Goal: Task Accomplishment & Management: Use online tool/utility

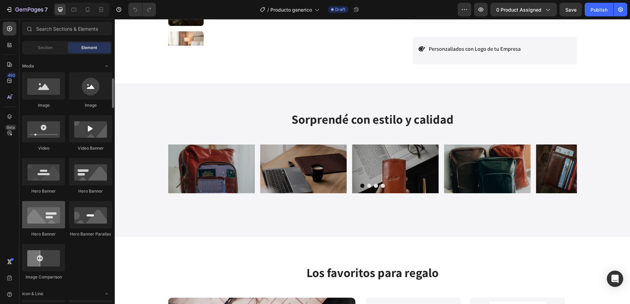
scroll to position [207, 0]
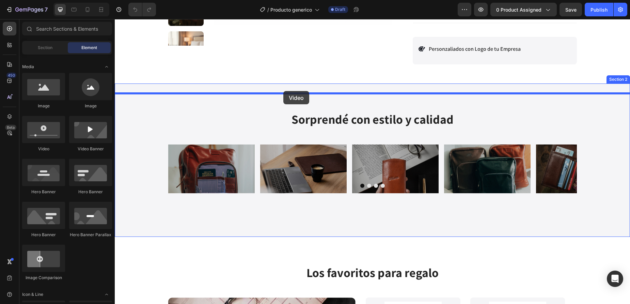
drag, startPoint x: 157, startPoint y: 152, endPoint x: 283, endPoint y: 91, distance: 140.0
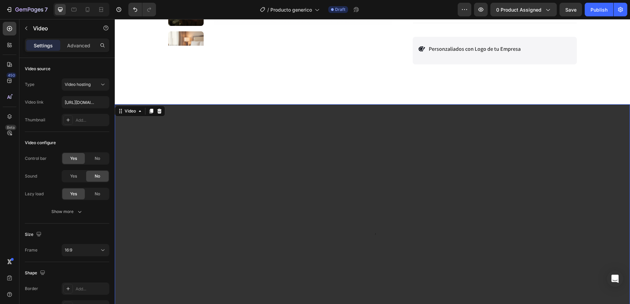
scroll to position [391, 0]
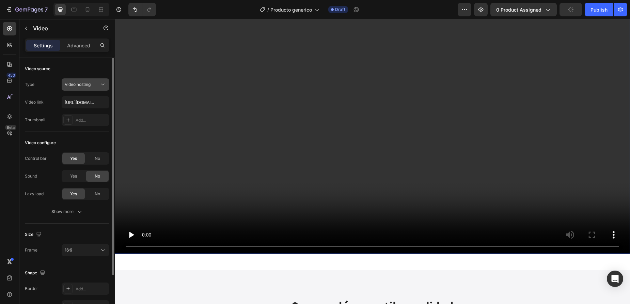
click at [101, 84] on icon at bounding box center [102, 84] width 7 height 7
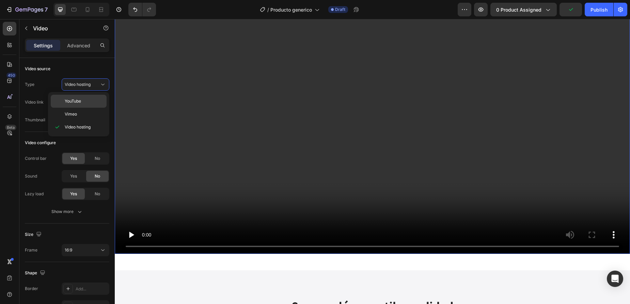
click at [94, 102] on p "YouTube" at bounding box center [84, 101] width 39 height 6
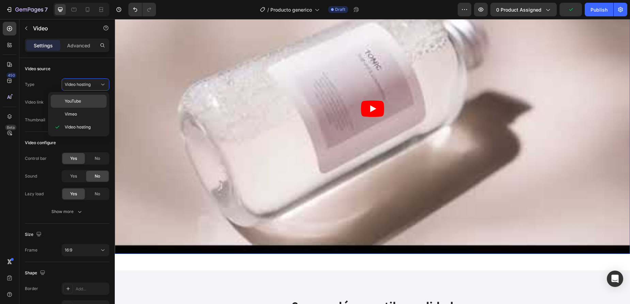
type input "[URL][DOMAIN_NAME]"
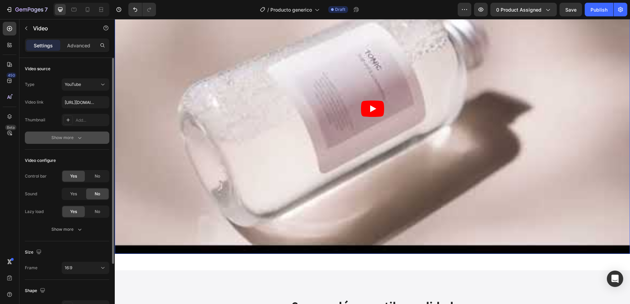
click at [69, 137] on div "Show more" at bounding box center [67, 137] width 32 height 7
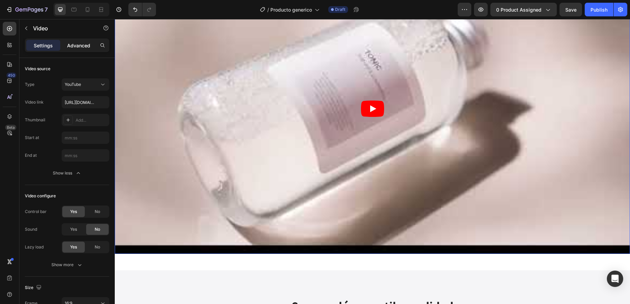
click at [80, 46] on p "Advanced" at bounding box center [78, 45] width 23 height 7
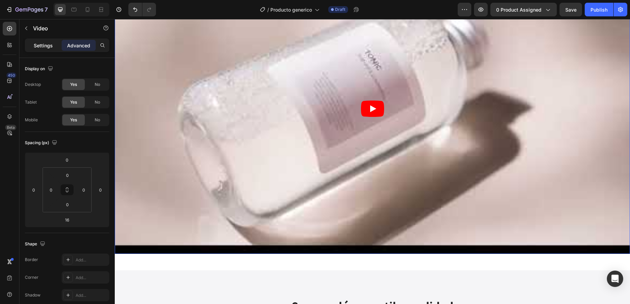
click at [46, 47] on p "Settings" at bounding box center [43, 45] width 19 height 7
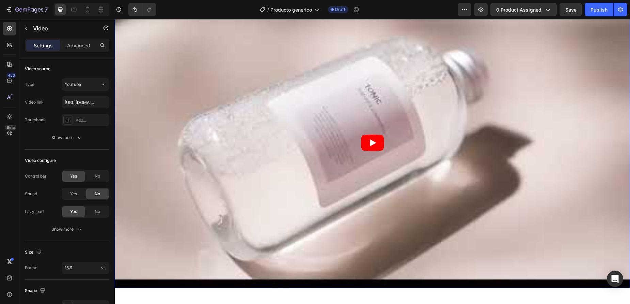
scroll to position [251, 0]
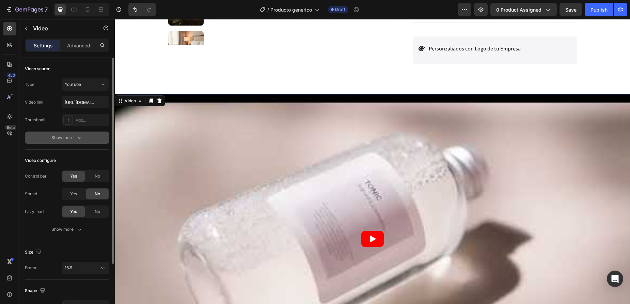
click at [74, 139] on div "Show more" at bounding box center [67, 137] width 32 height 7
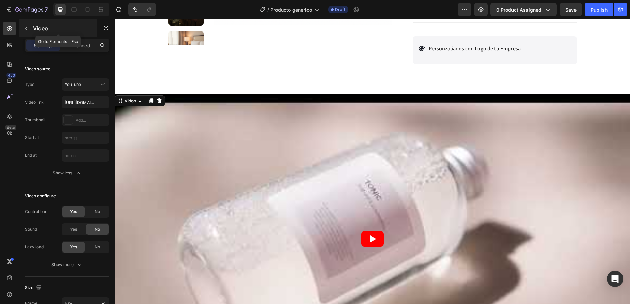
click at [26, 30] on icon "button" at bounding box center [25, 28] width 5 height 5
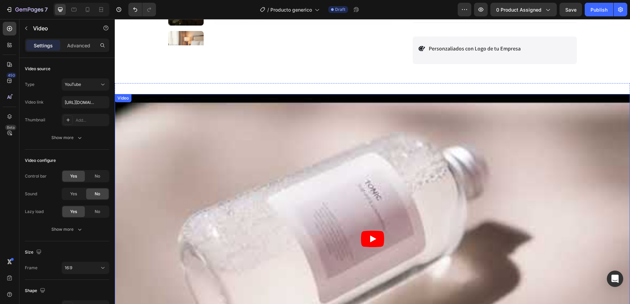
click at [214, 158] on article at bounding box center [372, 239] width 515 height 290
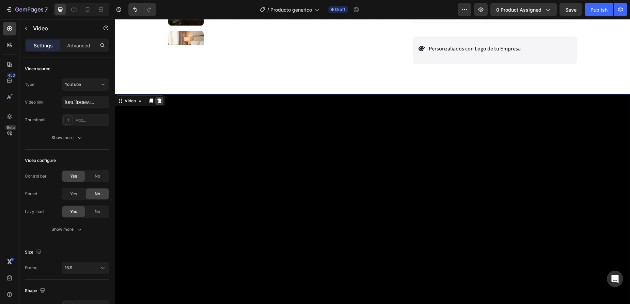
click at [161, 103] on icon at bounding box center [159, 100] width 4 height 5
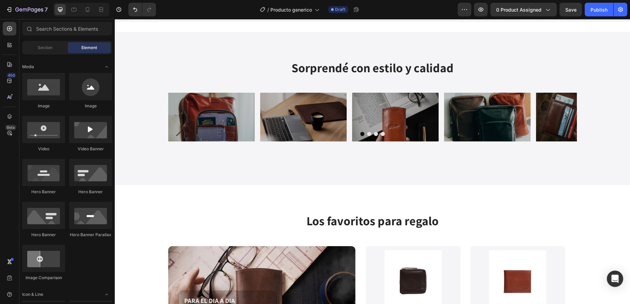
scroll to position [125, 0]
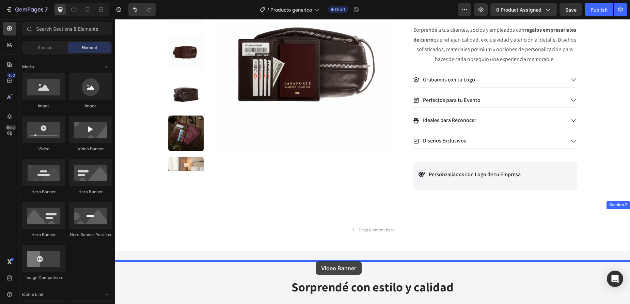
drag, startPoint x: 201, startPoint y: 154, endPoint x: 316, endPoint y: 261, distance: 156.8
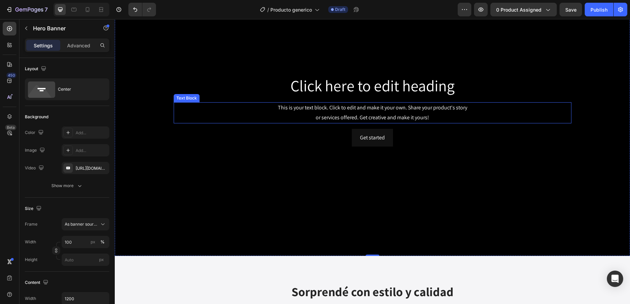
scroll to position [401, 0]
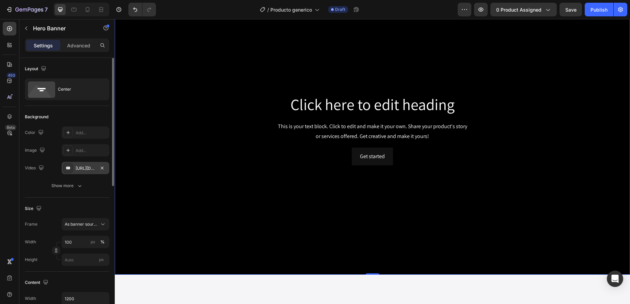
click at [94, 170] on div "[URL][DOMAIN_NAME]" at bounding box center [86, 168] width 20 height 6
click at [89, 224] on span "As banner source" at bounding box center [81, 224] width 33 height 6
click at [84, 250] on div "Custom" at bounding box center [83, 253] width 39 height 6
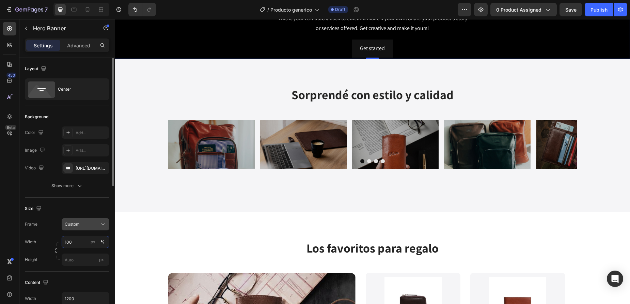
scroll to position [401, 0]
click at [93, 220] on button "Custom" at bounding box center [86, 224] width 48 height 12
click at [88, 244] on div "As banner source" at bounding box center [79, 240] width 54 height 12
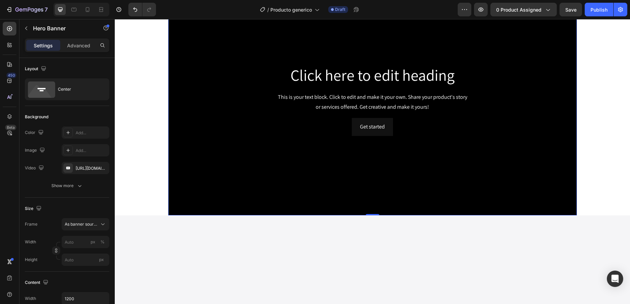
scroll to position [292, 0]
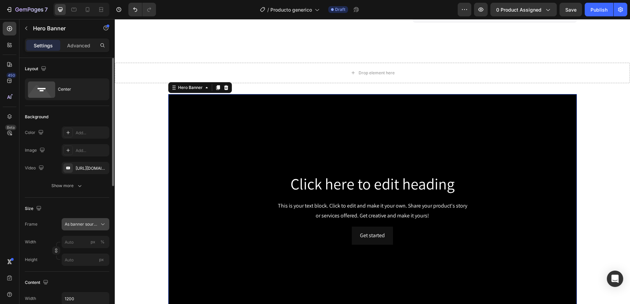
click at [84, 225] on span "As banner source" at bounding box center [81, 224] width 33 height 6
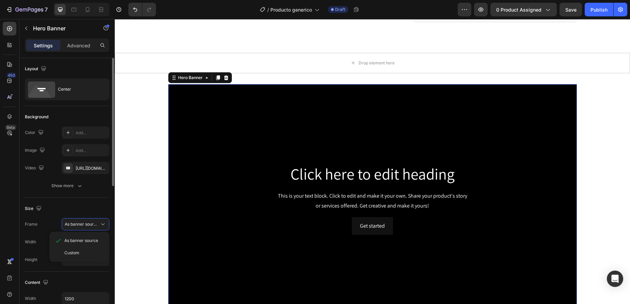
click at [78, 249] on div "Custom" at bounding box center [79, 253] width 54 height 12
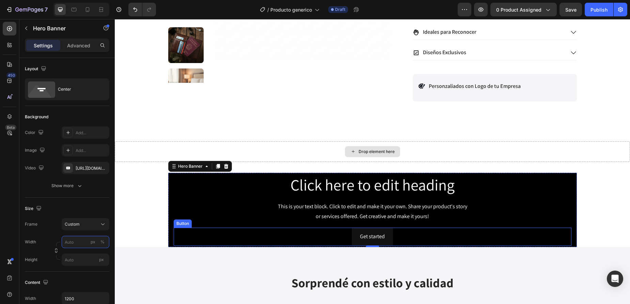
scroll to position [215, 0]
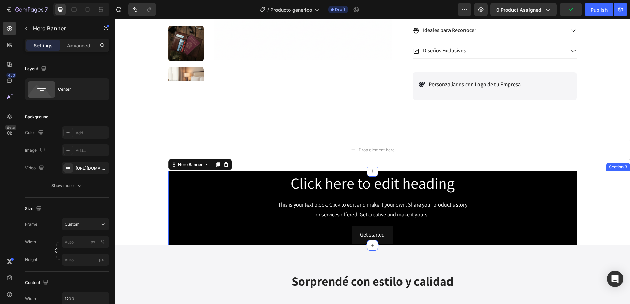
click at [140, 194] on div "Click here to edit heading Heading This is your text block. Click to edit and m…" at bounding box center [372, 208] width 515 height 74
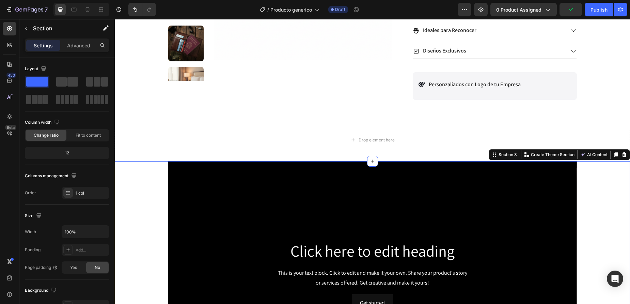
click at [145, 185] on div "Click here to edit heading Heading This is your text block. Click to edit and m…" at bounding box center [372, 276] width 515 height 230
click at [76, 196] on div "1 col" at bounding box center [86, 193] width 48 height 12
click at [91, 168] on div "Layout Column width Change ratio Fit to content 12 Columns management Order 1 c…" at bounding box center [67, 131] width 84 height 136
click at [94, 135] on span "Fit to content" at bounding box center [88, 135] width 25 height 6
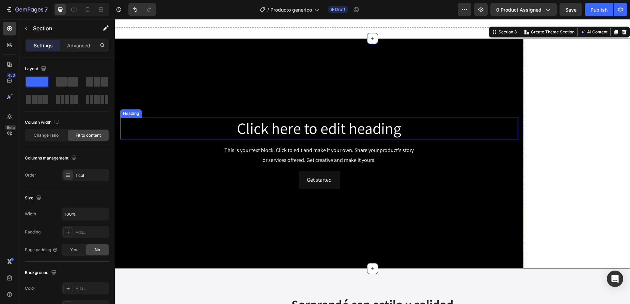
scroll to position [349, 0]
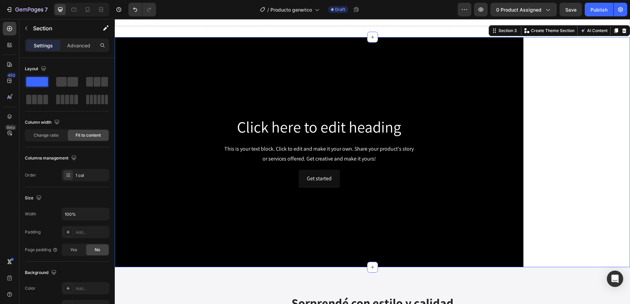
click at [552, 160] on div "Click here to edit heading Heading This is your text block. Click to edit and m…" at bounding box center [372, 152] width 515 height 230
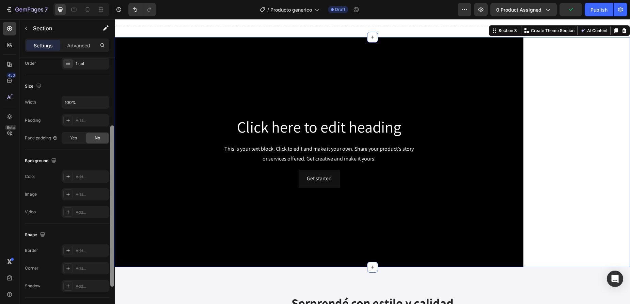
scroll to position [112, 0]
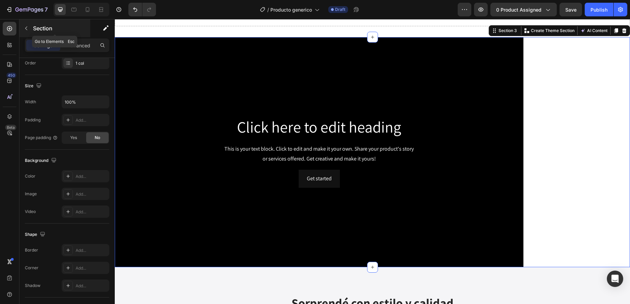
click at [27, 29] on icon "button" at bounding box center [25, 28] width 5 height 5
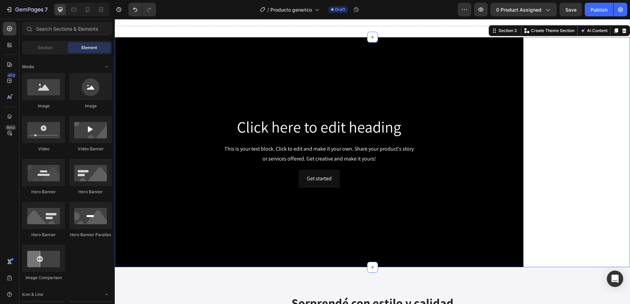
scroll to position [207, 0]
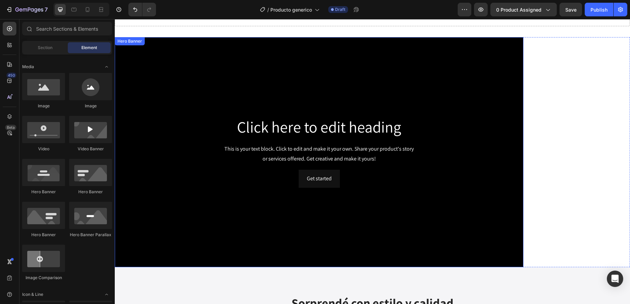
click at [257, 80] on div "Background Image" at bounding box center [319, 152] width 409 height 230
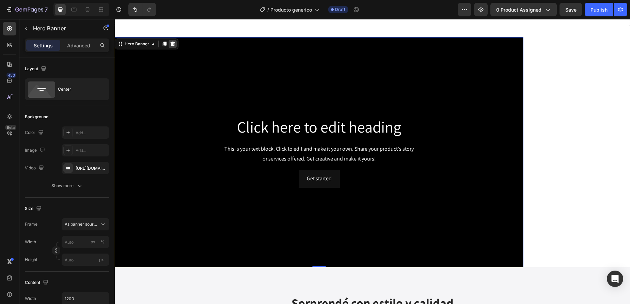
click at [174, 44] on icon at bounding box center [173, 44] width 4 height 5
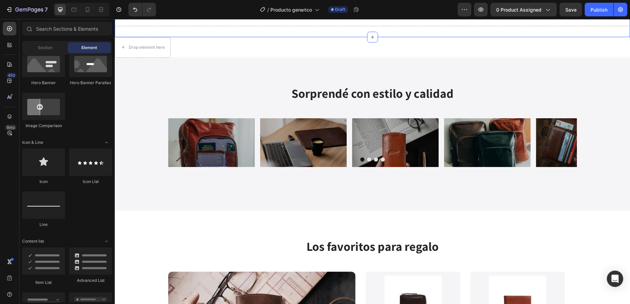
scroll to position [260, 0]
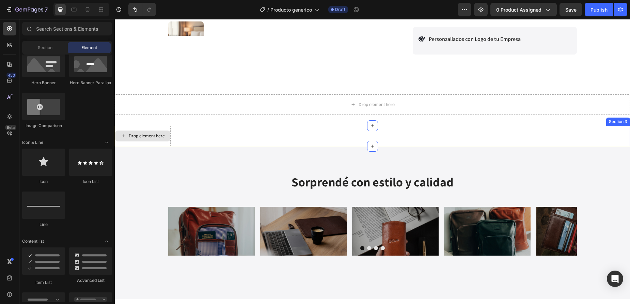
click at [137, 129] on div "Drop element here" at bounding box center [143, 136] width 56 height 20
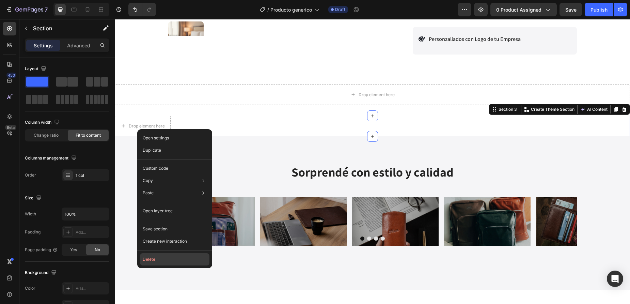
click at [168, 257] on button "Delete" at bounding box center [174, 259] width 69 height 12
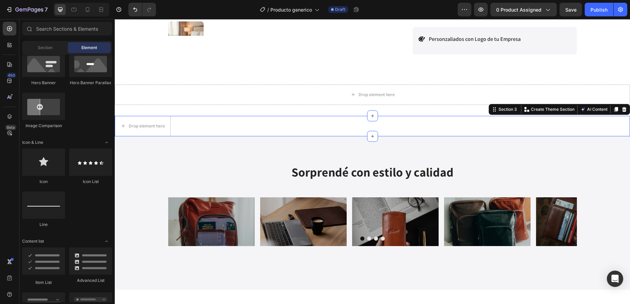
scroll to position [359, 0]
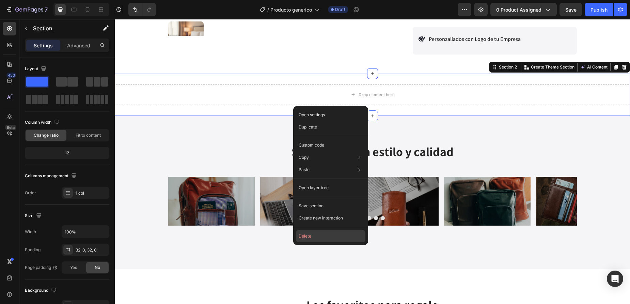
click at [320, 232] on button "Delete" at bounding box center [330, 236] width 69 height 12
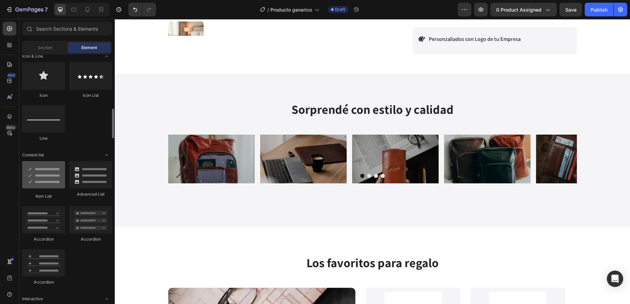
scroll to position [447, 0]
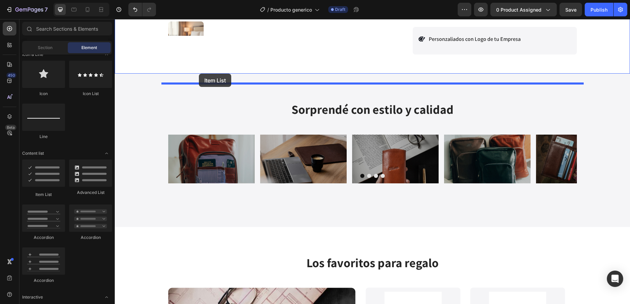
drag, startPoint x: 158, startPoint y: 196, endPoint x: 196, endPoint y: 74, distance: 127.5
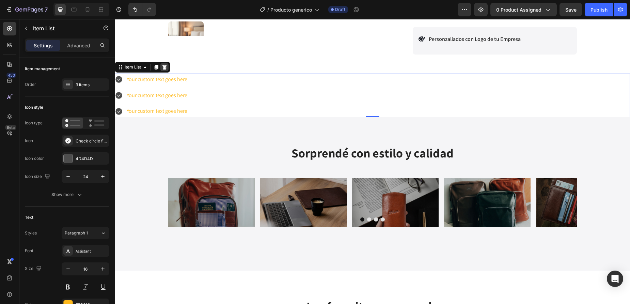
click at [167, 70] on icon at bounding box center [164, 66] width 5 height 5
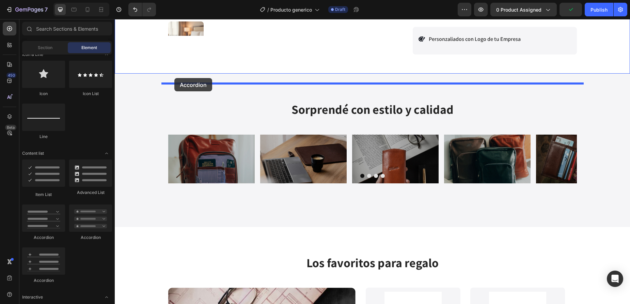
drag, startPoint x: 208, startPoint y: 239, endPoint x: 174, endPoint y: 78, distance: 164.6
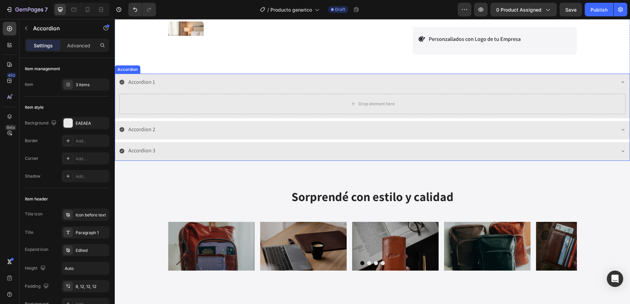
click at [154, 88] on div "Accordion 1" at bounding box center [141, 82] width 29 height 12
click at [188, 88] on div "Accordion 1" at bounding box center [366, 82] width 495 height 12
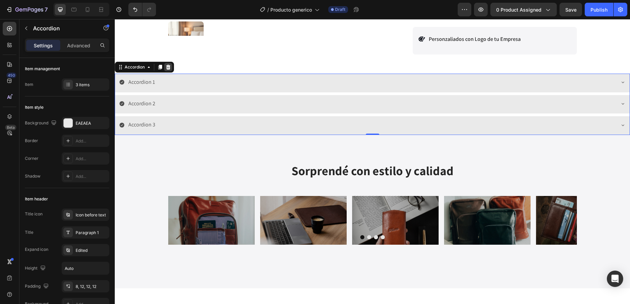
click at [170, 70] on icon at bounding box center [167, 66] width 5 height 5
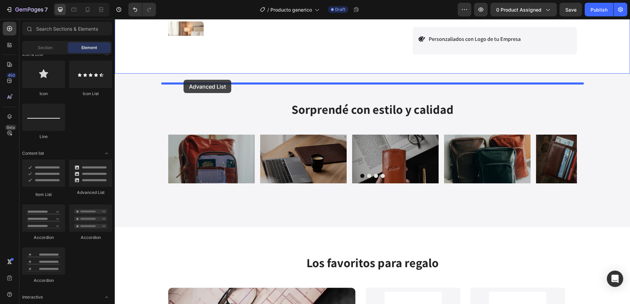
drag, startPoint x: 209, startPoint y: 197, endPoint x: 184, endPoint y: 80, distance: 120.6
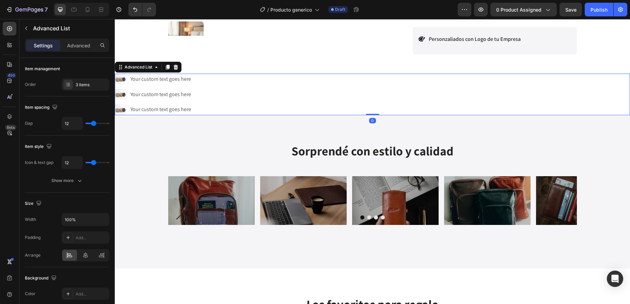
click at [260, 100] on div "Image Your custom text goes here Text Block Image Your custom text goes here Te…" at bounding box center [372, 95] width 515 height 42
click at [178, 69] on icon at bounding box center [176, 67] width 4 height 5
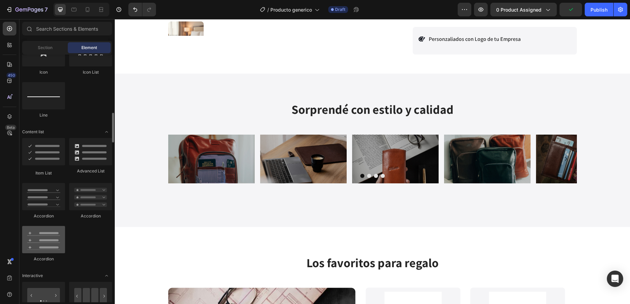
scroll to position [470, 0]
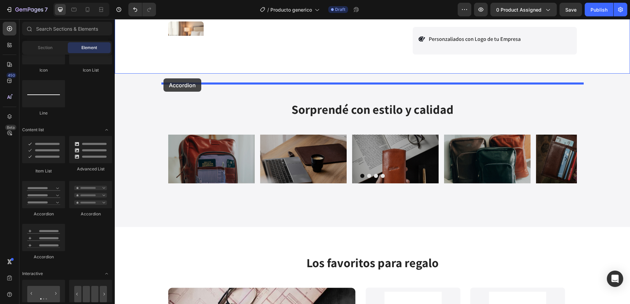
drag, startPoint x: 151, startPoint y: 251, endPoint x: 163, endPoint y: 78, distance: 173.4
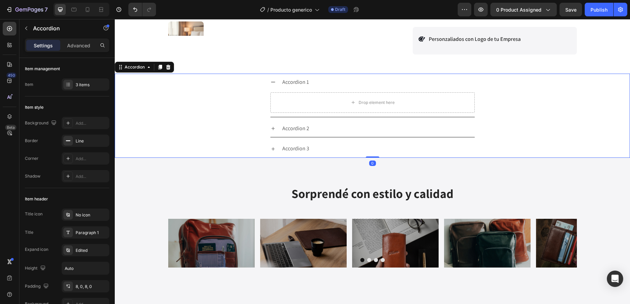
click at [199, 111] on div "Accordion 1 Drop element here" at bounding box center [372, 96] width 515 height 44
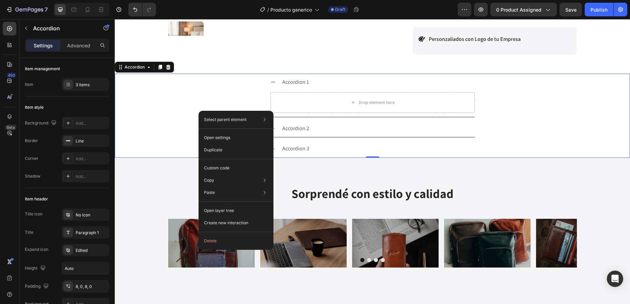
drag, startPoint x: 199, startPoint y: 111, endPoint x: 315, endPoint y: 130, distance: 117.7
click at [236, 242] on button "Delete" at bounding box center [235, 241] width 69 height 12
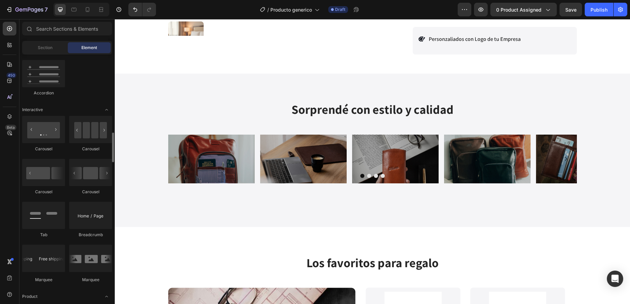
scroll to position [636, 0]
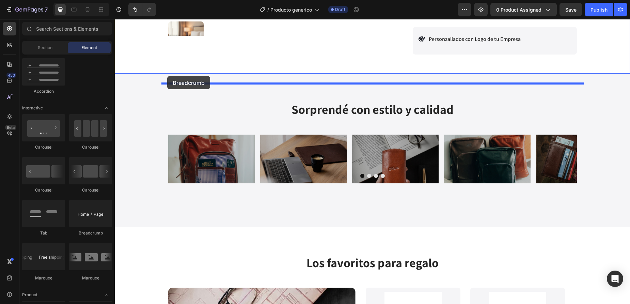
drag, startPoint x: 204, startPoint y: 235, endPoint x: 167, endPoint y: 76, distance: 163.0
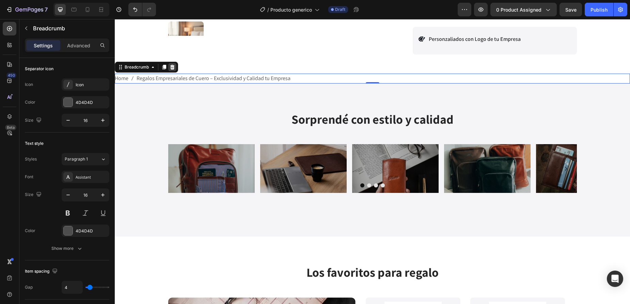
click at [175, 70] on icon at bounding box center [172, 66] width 5 height 5
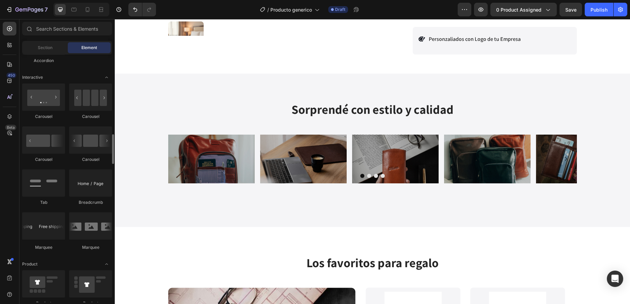
scroll to position [667, 0]
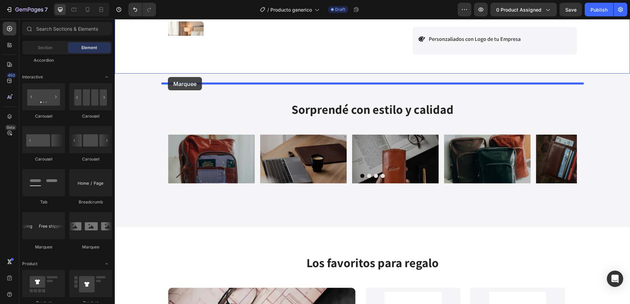
drag, startPoint x: 201, startPoint y: 255, endPoint x: 168, endPoint y: 77, distance: 181.1
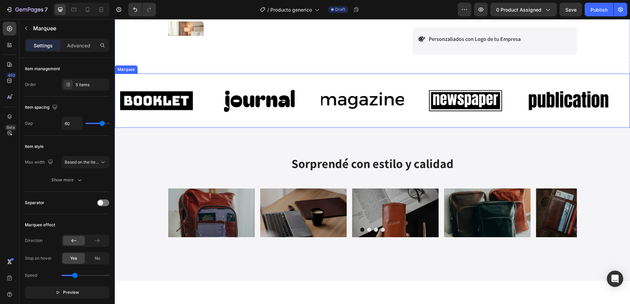
click at [211, 115] on div "Image" at bounding box center [166, 100] width 103 height 43
click at [90, 11] on icon at bounding box center [87, 9] width 7 height 7
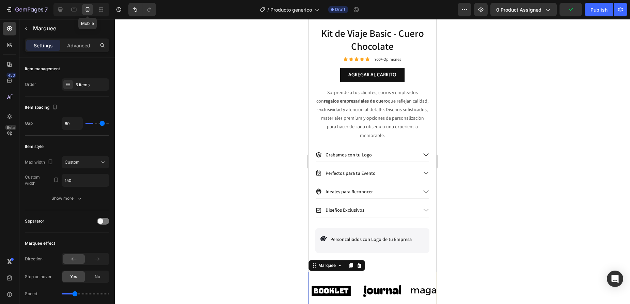
type input "20"
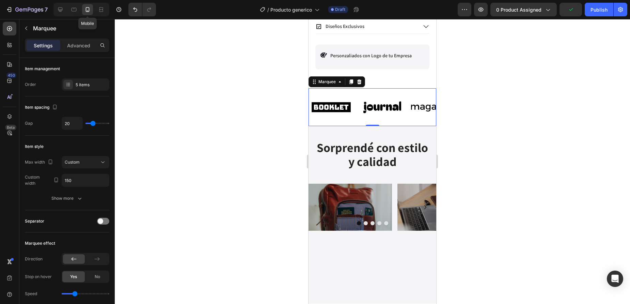
scroll to position [375, 0]
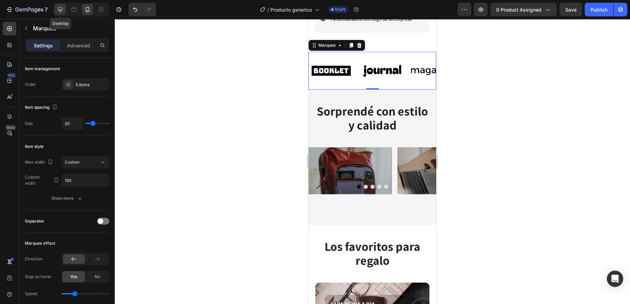
click at [61, 11] on icon at bounding box center [60, 9] width 4 height 4
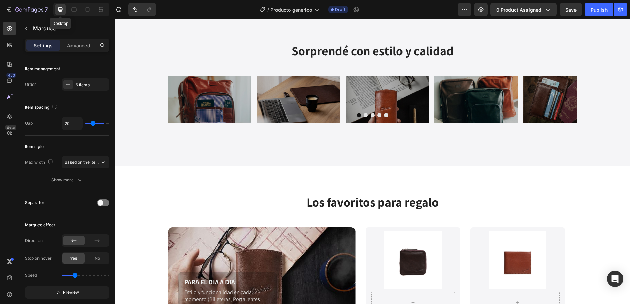
type input "60"
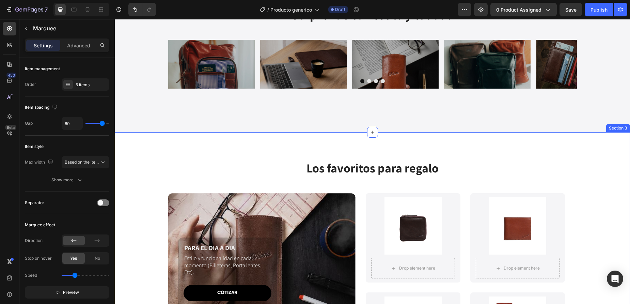
scroll to position [266, 0]
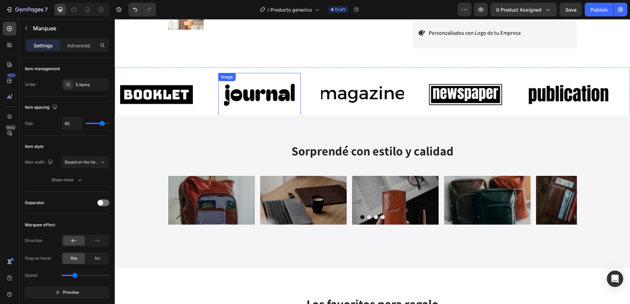
click at [262, 101] on img at bounding box center [259, 94] width 83 height 35
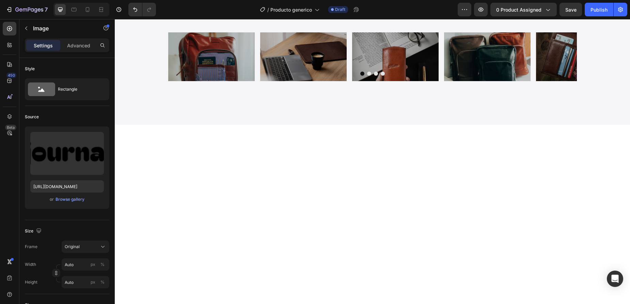
scroll to position [172, 0]
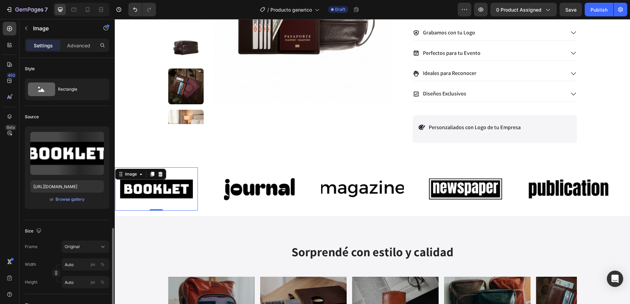
click at [149, 199] on img at bounding box center [156, 188] width 83 height 35
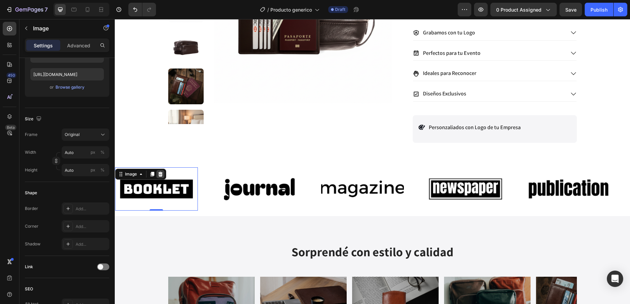
click at [160, 176] on icon at bounding box center [160, 174] width 4 height 5
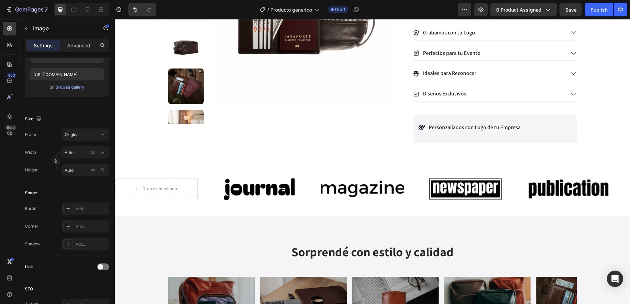
scroll to position [667, 0]
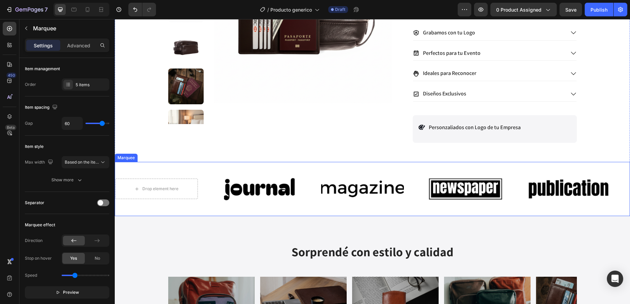
click at [132, 161] on div "Marquee" at bounding box center [126, 158] width 20 height 6
click at [164, 158] on icon at bounding box center [165, 155] width 4 height 5
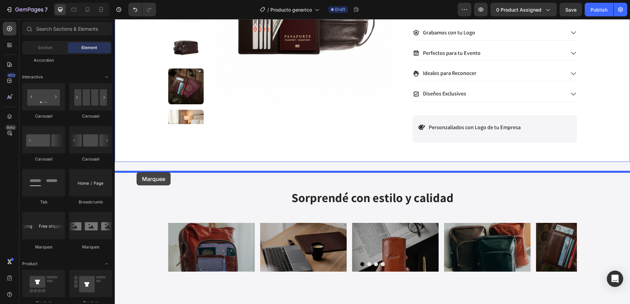
drag, startPoint x: 164, startPoint y: 249, endPoint x: 137, endPoint y: 172, distance: 82.2
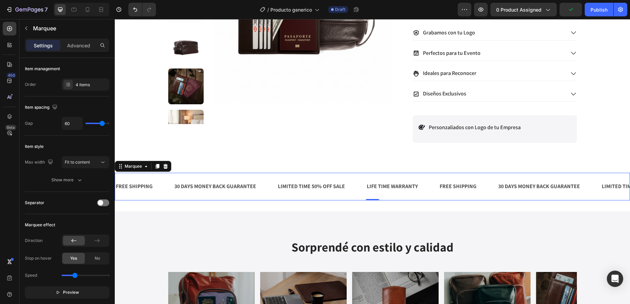
click at [257, 195] on div "30 DAYS MONEY BACK GUARANTEE Text Block" at bounding box center [226, 186] width 104 height 17
click at [168, 169] on icon at bounding box center [165, 165] width 5 height 5
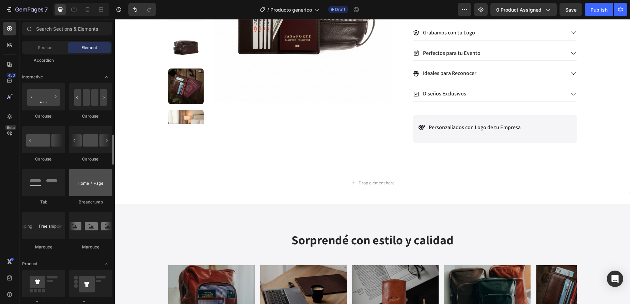
scroll to position [667, 0]
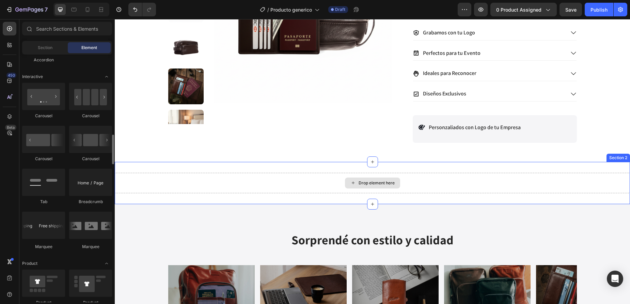
click at [208, 193] on div "Drop element here" at bounding box center [372, 183] width 515 height 20
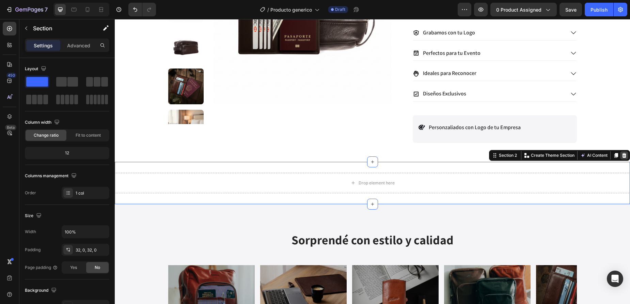
click at [624, 158] on icon at bounding box center [624, 155] width 4 height 5
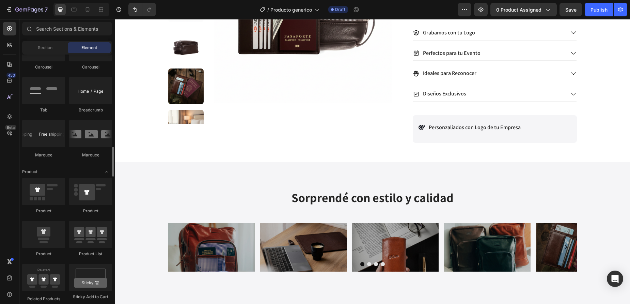
scroll to position [760, 0]
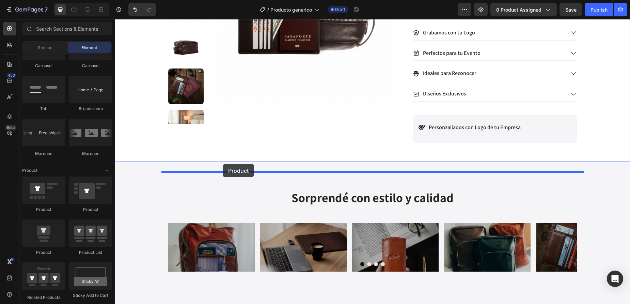
drag, startPoint x: 206, startPoint y: 213, endPoint x: 223, endPoint y: 164, distance: 52.5
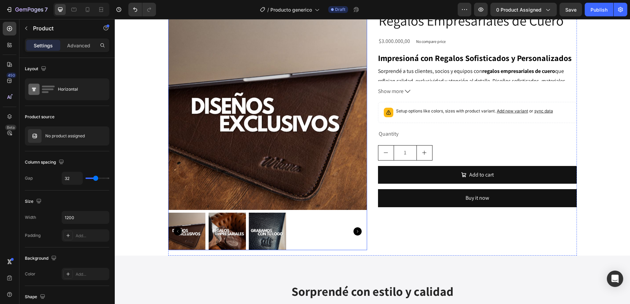
scroll to position [285, 0]
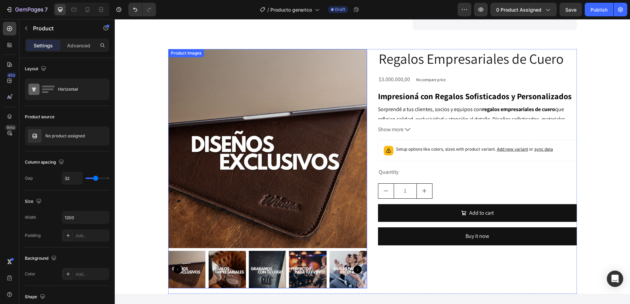
click at [226, 89] on img at bounding box center [267, 148] width 199 height 199
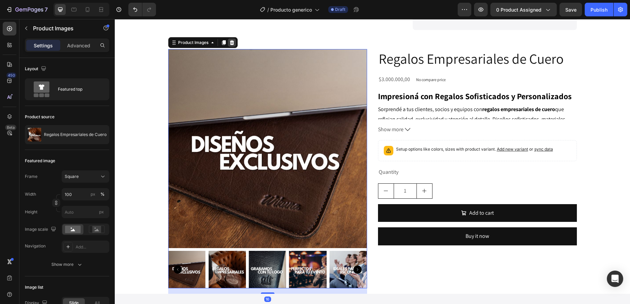
click at [230, 45] on icon at bounding box center [231, 42] width 5 height 5
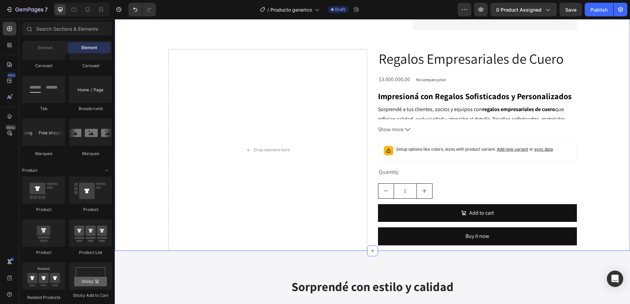
scroll to position [285, 0]
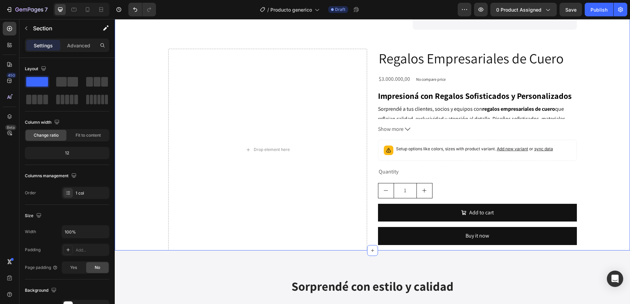
click at [233, 79] on div "Drop element here" at bounding box center [267, 150] width 199 height 202
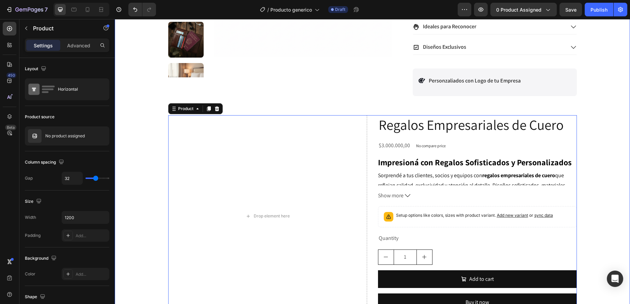
scroll to position [219, 0]
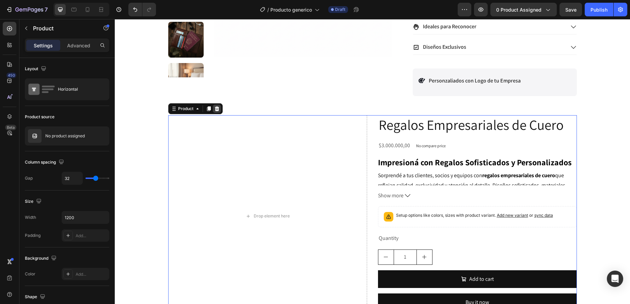
click at [220, 113] on div at bounding box center [217, 109] width 8 height 8
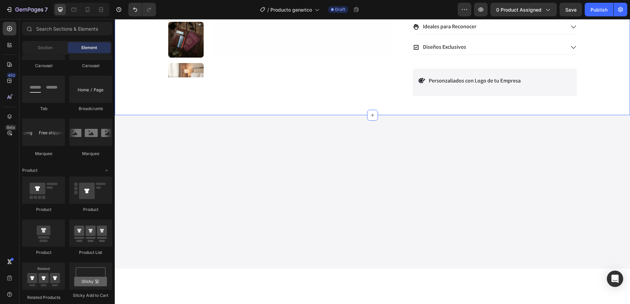
scroll to position [760, 0]
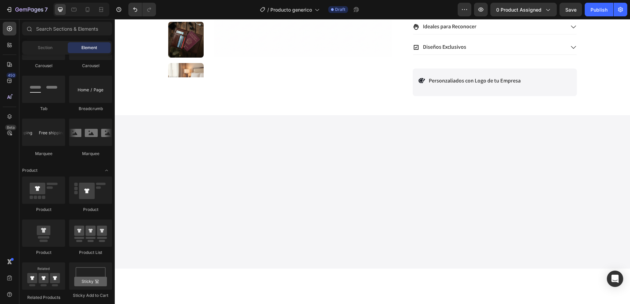
click at [227, 196] on div at bounding box center [372, 191] width 515 height 153
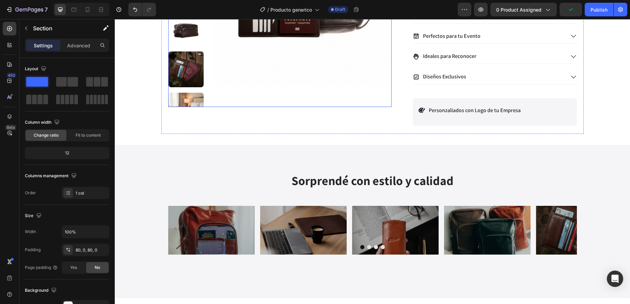
scroll to position [190, 0]
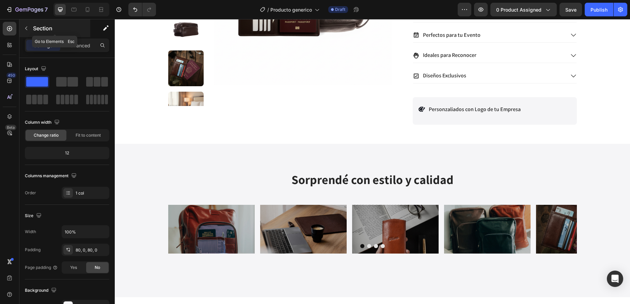
click at [20, 29] on div "Section" at bounding box center [54, 28] width 71 height 18
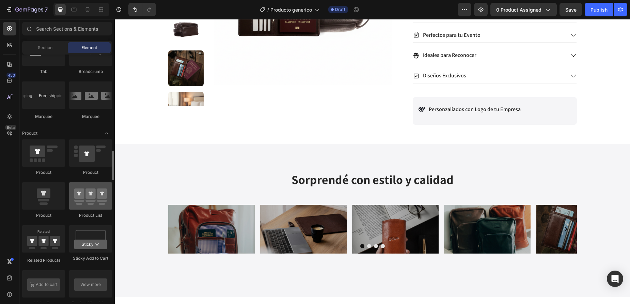
scroll to position [797, 0]
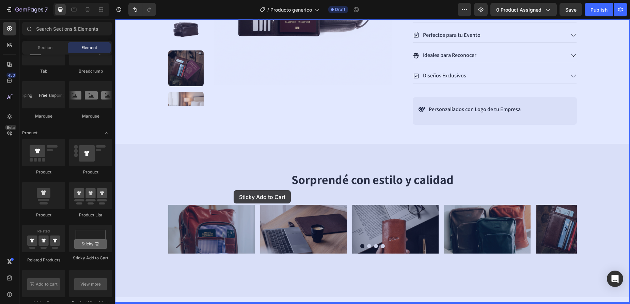
drag, startPoint x: 202, startPoint y: 260, endPoint x: 234, endPoint y: 190, distance: 77.0
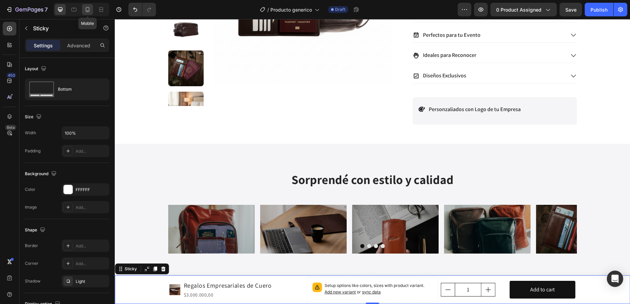
click at [84, 13] on icon at bounding box center [87, 9] width 7 height 7
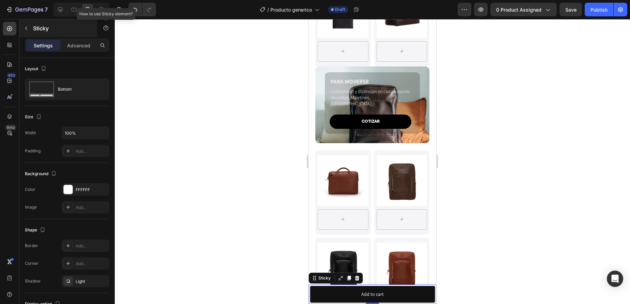
scroll to position [1056, 0]
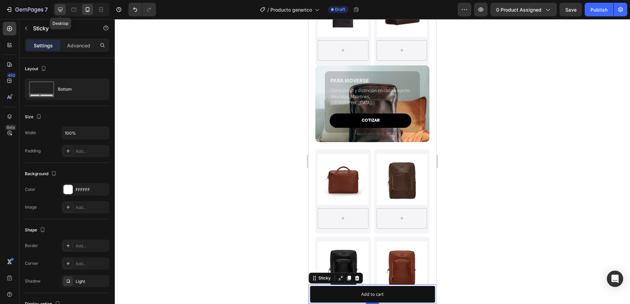
click at [61, 12] on icon at bounding box center [60, 9] width 4 height 4
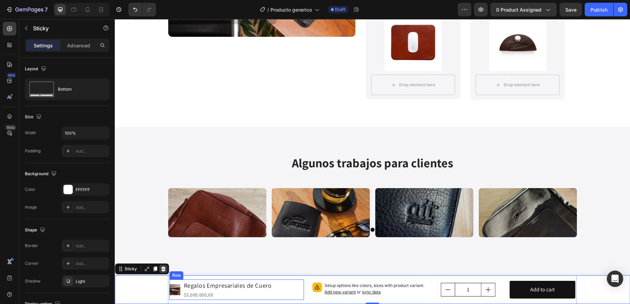
scroll to position [1353, 0]
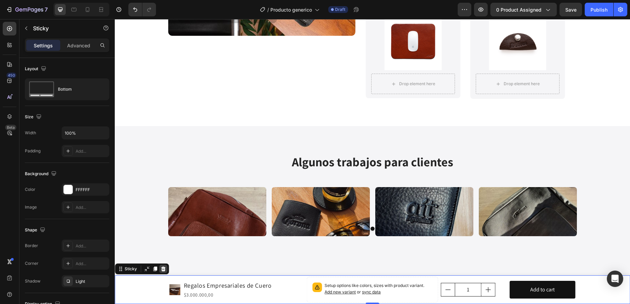
click at [162, 268] on icon at bounding box center [163, 268] width 4 height 5
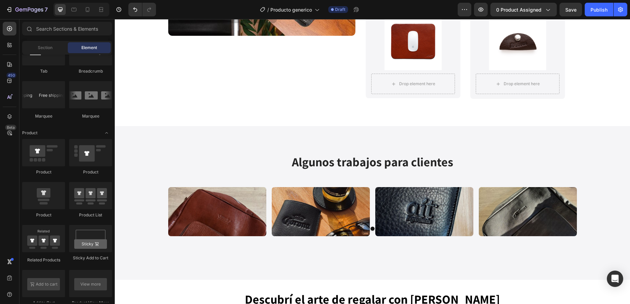
scroll to position [797, 0]
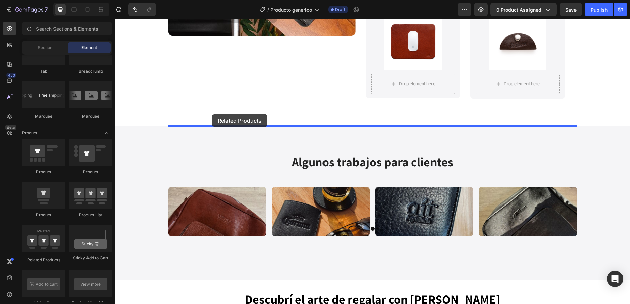
drag, startPoint x: 163, startPoint y: 250, endPoint x: 212, endPoint y: 114, distance: 145.1
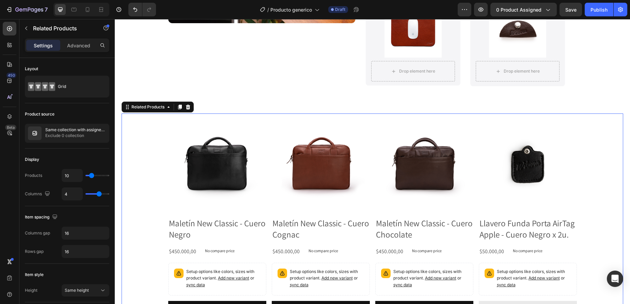
scroll to position [1354, 0]
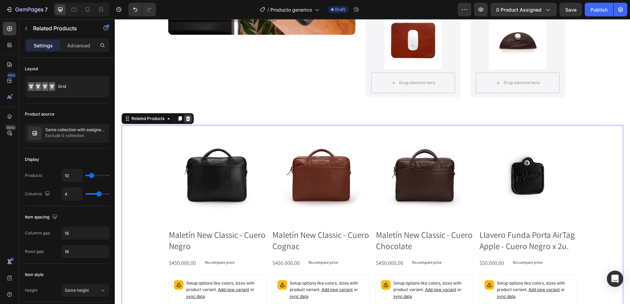
click at [190, 120] on icon at bounding box center [188, 118] width 4 height 5
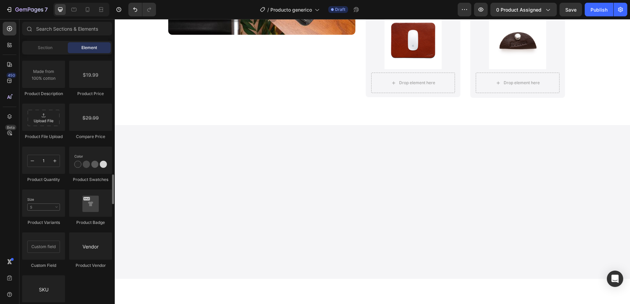
scroll to position [1137, 0]
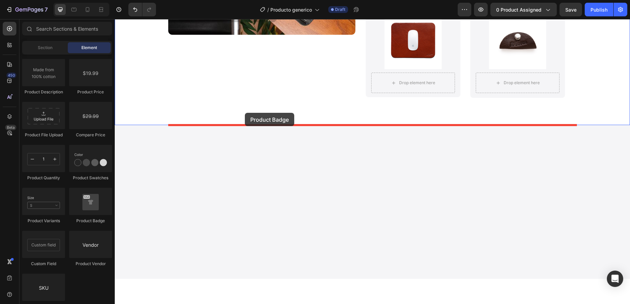
drag, startPoint x: 199, startPoint y: 221, endPoint x: 245, endPoint y: 113, distance: 118.1
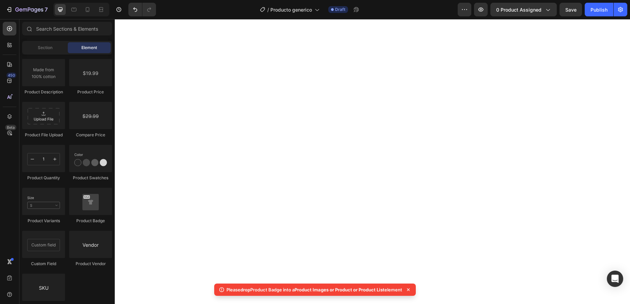
scroll to position [0, 0]
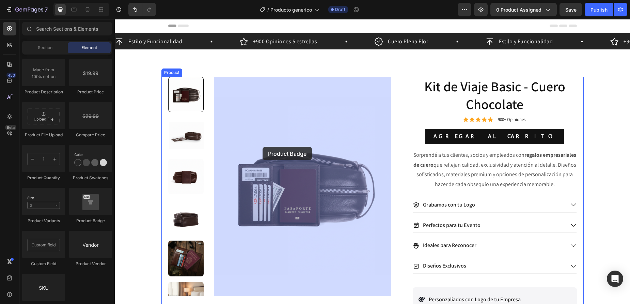
drag, startPoint x: 215, startPoint y: 161, endPoint x: 263, endPoint y: 147, distance: 50.7
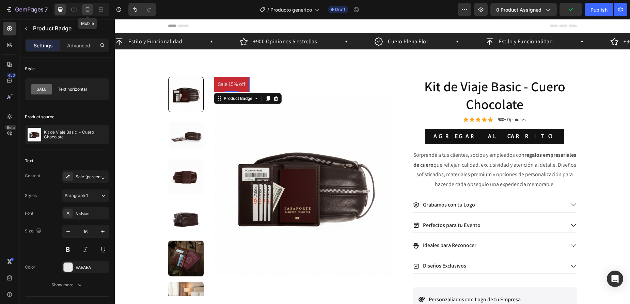
click at [89, 10] on icon at bounding box center [88, 9] width 4 height 5
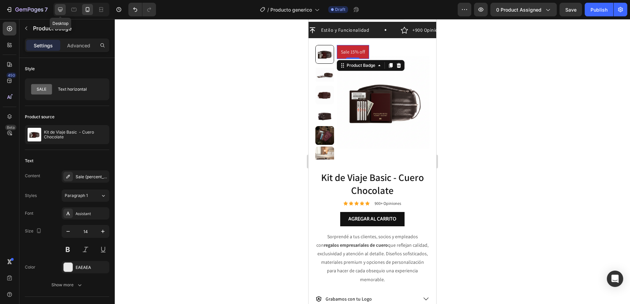
scroll to position [13, 0]
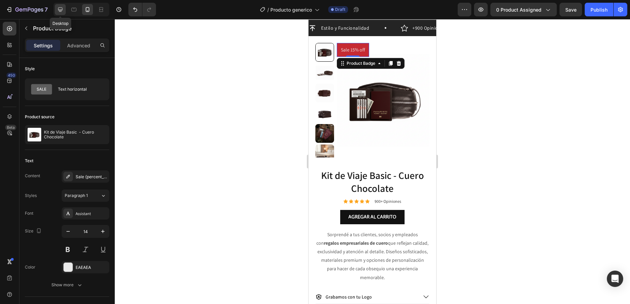
click at [60, 10] on icon at bounding box center [60, 9] width 4 height 4
type input "16"
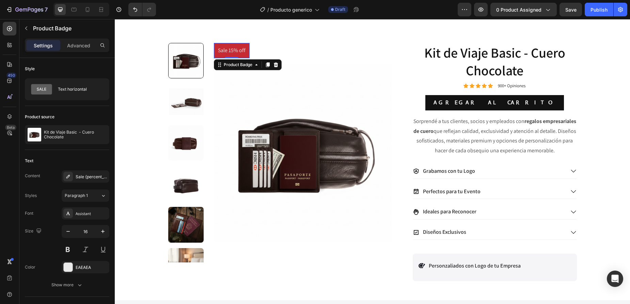
click at [236, 50] on pre "Sale 15% off" at bounding box center [232, 50] width 36 height 15
click at [278, 66] on icon at bounding box center [275, 64] width 4 height 5
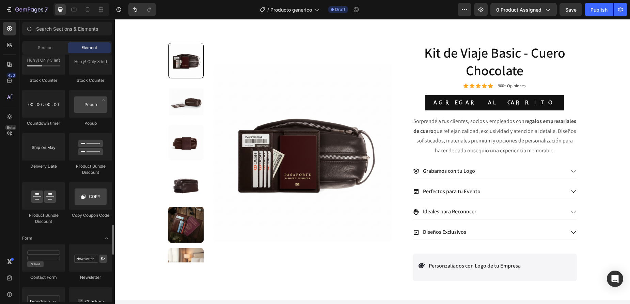
scroll to position [1420, 0]
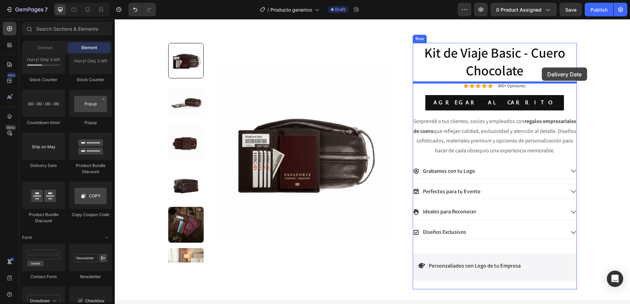
drag, startPoint x: 234, startPoint y: 146, endPoint x: 542, endPoint y: 67, distance: 317.4
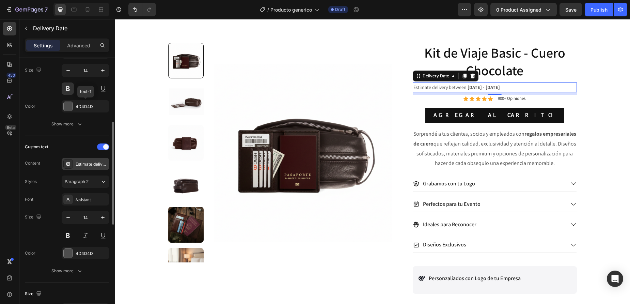
scroll to position [165, 0]
click at [92, 160] on div "Estimate delivery between" at bounding box center [92, 162] width 32 height 6
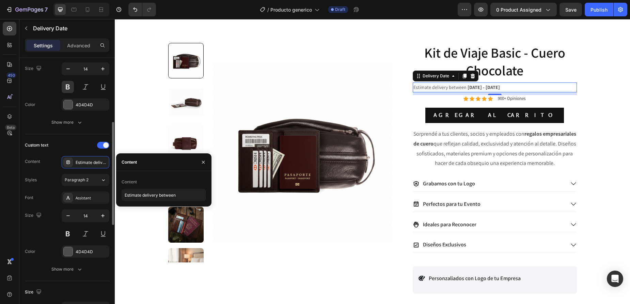
click at [96, 133] on div "Date text Styles Paragraph 2 Font Assistant Size 14 Color 4D4D4D Show more" at bounding box center [67, 70] width 84 height 128
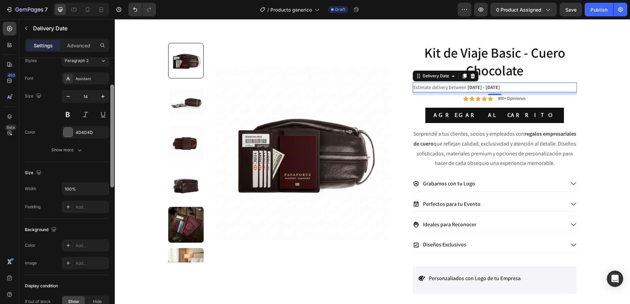
scroll to position [224, 0]
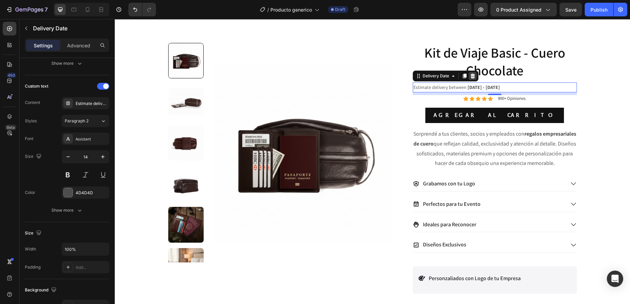
click at [473, 78] on icon at bounding box center [472, 76] width 4 height 5
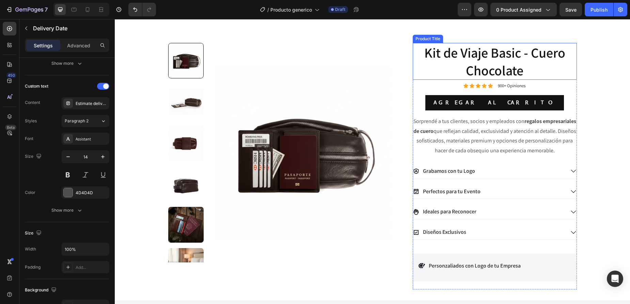
scroll to position [1420, 0]
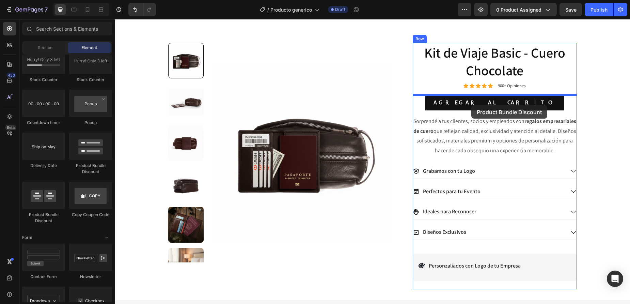
drag, startPoint x: 208, startPoint y: 173, endPoint x: 471, endPoint y: 105, distance: 271.6
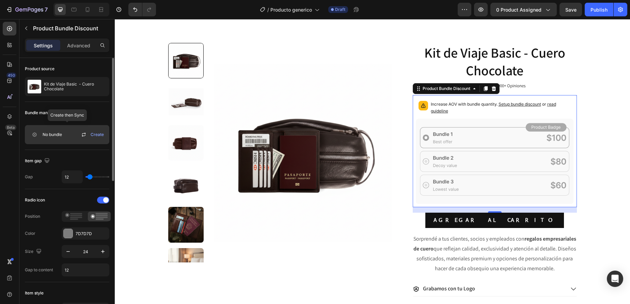
click at [97, 136] on span "Create" at bounding box center [97, 134] width 13 height 6
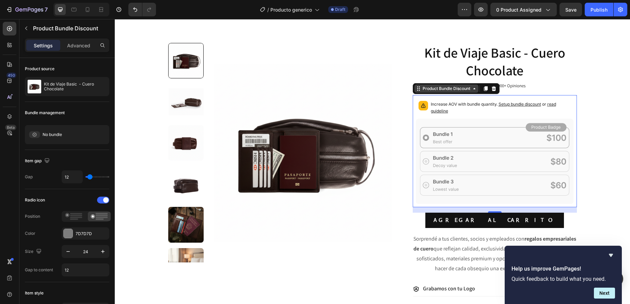
click at [438, 89] on div "Product Bundle Discount" at bounding box center [446, 88] width 50 height 6
click at [476, 92] on div "Product Bundle Discount" at bounding box center [446, 88] width 64 height 8
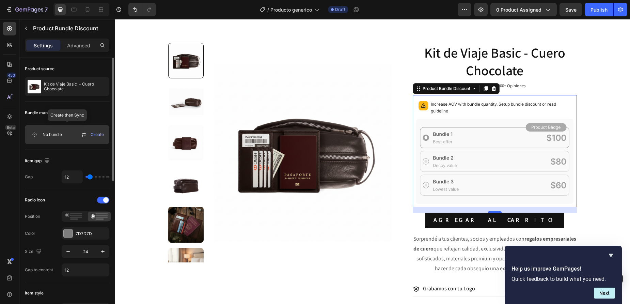
click at [49, 137] on span "No bundle" at bounding box center [52, 134] width 19 height 6
click at [71, 138] on div "No bundle Create" at bounding box center [67, 134] width 84 height 19
click at [102, 137] on span "Create" at bounding box center [97, 134] width 13 height 6
